Goal: Task Accomplishment & Management: Manage account settings

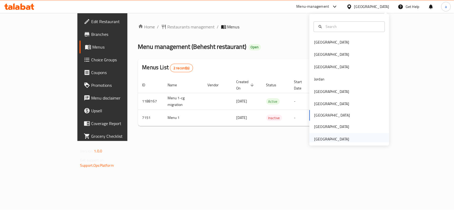
click at [344, 140] on div "[GEOGRAPHIC_DATA]" at bounding box center [332, 139] width 44 height 12
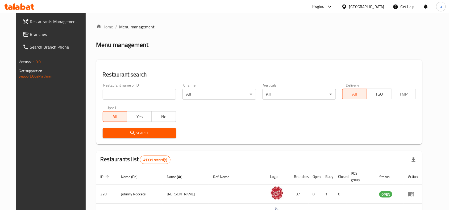
click at [31, 35] on span "Branches" at bounding box center [58, 34] width 57 height 6
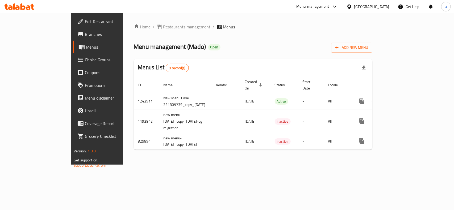
click at [352, 5] on icon at bounding box center [350, 7] width 6 height 6
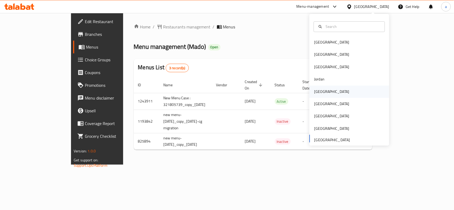
click at [322, 91] on div "[GEOGRAPHIC_DATA]" at bounding box center [332, 92] width 44 height 12
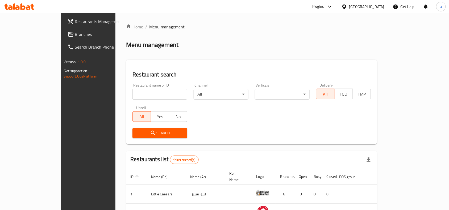
drag, startPoint x: 137, startPoint y: 95, endPoint x: 61, endPoint y: 58, distance: 84.7
click at [137, 95] on input "search" at bounding box center [160, 94] width 55 height 11
click at [75, 34] on span "Branches" at bounding box center [103, 34] width 57 height 6
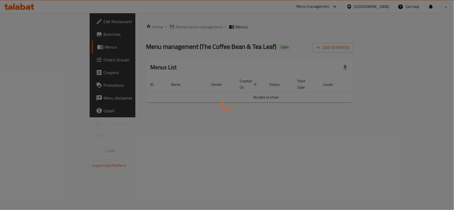
click at [224, 47] on div at bounding box center [227, 105] width 454 height 210
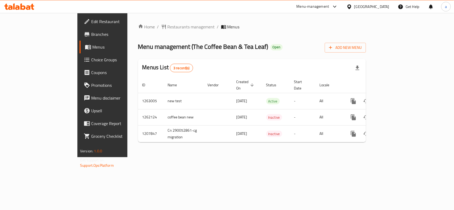
click at [352, 9] on icon at bounding box center [350, 7] width 6 height 6
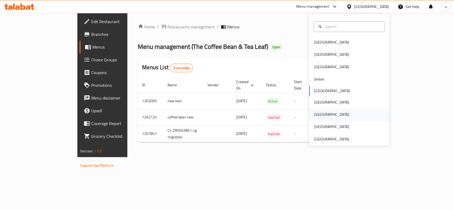
click at [324, 116] on div "[GEOGRAPHIC_DATA]" at bounding box center [349, 115] width 80 height 12
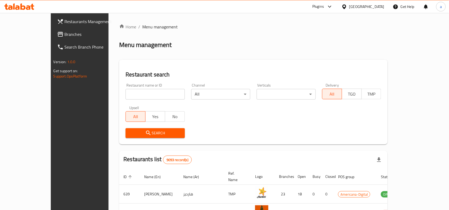
click at [65, 35] on span "Branches" at bounding box center [93, 34] width 57 height 6
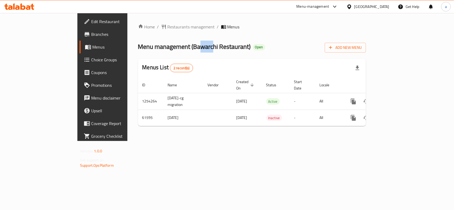
drag, startPoint x: 149, startPoint y: 47, endPoint x: 163, endPoint y: 47, distance: 13.3
click at [163, 47] on span "Menu management ( Bawarchi Restaurant )" at bounding box center [194, 47] width 113 height 12
click at [168, 28] on span "Restaurants management" at bounding box center [191, 27] width 47 height 6
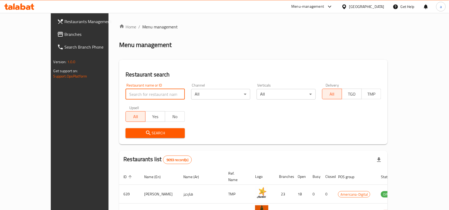
click at [131, 94] on input "search" at bounding box center [155, 94] width 59 height 11
paste input "29185"
type input "29185"
click button "Search" at bounding box center [155, 134] width 59 height 10
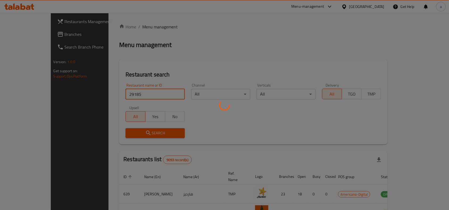
scroll to position [16, 0]
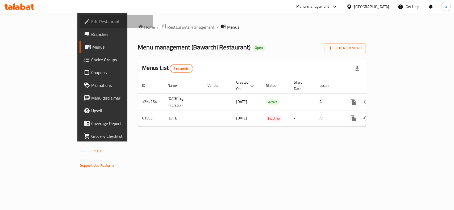
click at [80, 27] on link "Edit Restaurant" at bounding box center [117, 21] width 74 height 13
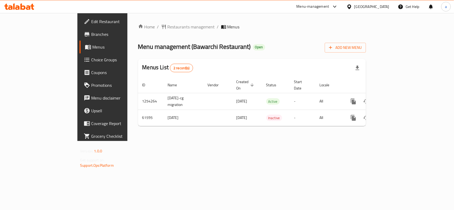
drag, startPoint x: 387, startPoint y: 7, endPoint x: 384, endPoint y: 11, distance: 5.5
click at [387, 7] on div "Qatar" at bounding box center [371, 7] width 35 height 6
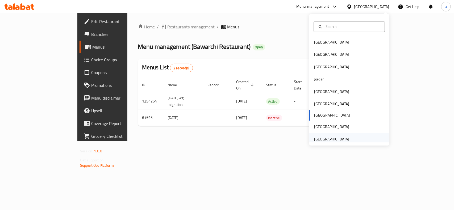
click at [334, 140] on div "[GEOGRAPHIC_DATA]" at bounding box center [331, 139] width 35 height 6
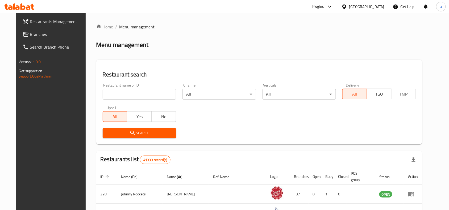
drag, startPoint x: 33, startPoint y: 35, endPoint x: 11, endPoint y: 44, distance: 23.7
click at [33, 35] on span "Branches" at bounding box center [58, 34] width 57 height 6
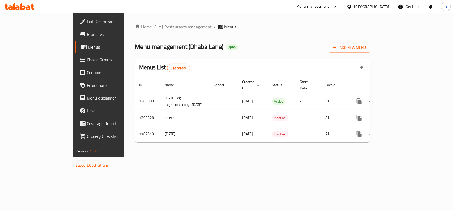
click at [165, 26] on span "Restaurants management" at bounding box center [188, 27] width 47 height 6
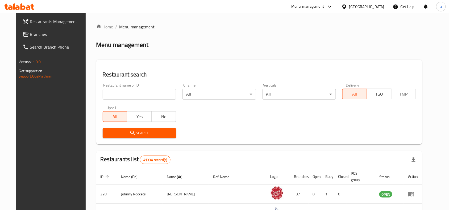
click at [30, 35] on span "Branches" at bounding box center [58, 34] width 57 height 6
